Goal: Transaction & Acquisition: Purchase product/service

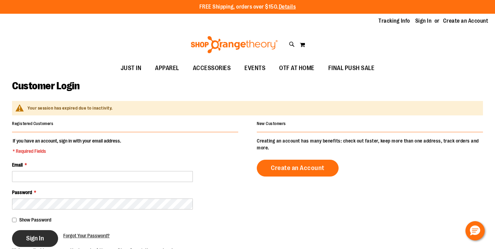
type input "**********"
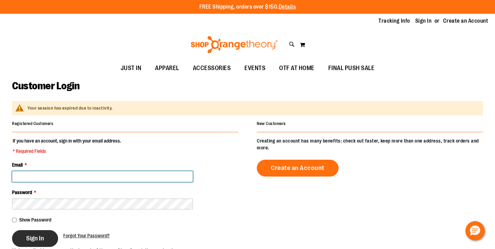
type input "**********"
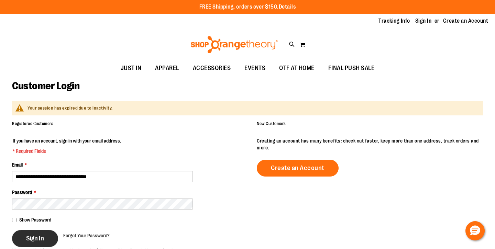
click at [33, 240] on span "Sign In" at bounding box center [35, 239] width 18 height 8
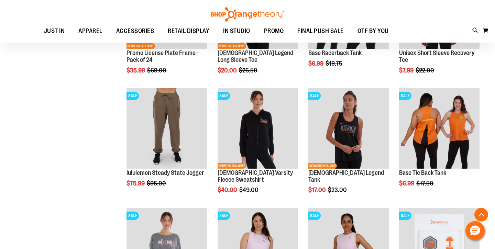
scroll to position [815, 0]
